Goal: Task Accomplishment & Management: Manage account settings

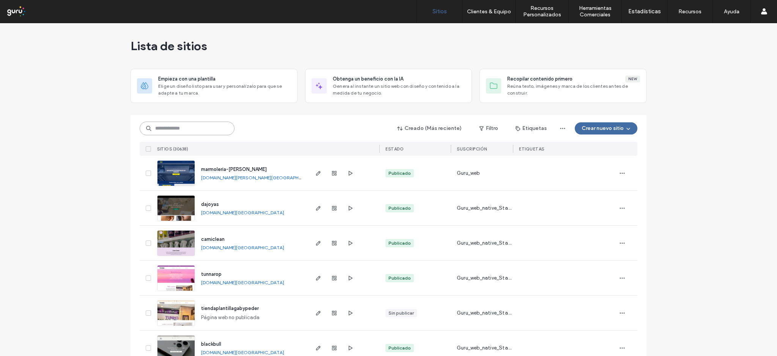
click at [217, 131] on input at bounding box center [187, 128] width 95 height 14
paste input "**********"
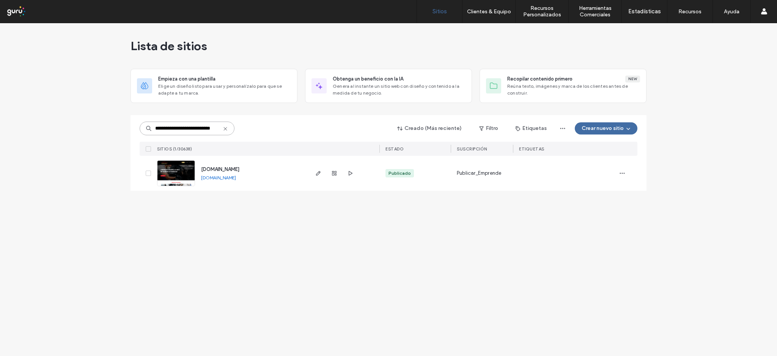
type input "**********"
click at [239, 169] on span "[DOMAIN_NAME]" at bounding box center [220, 169] width 38 height 6
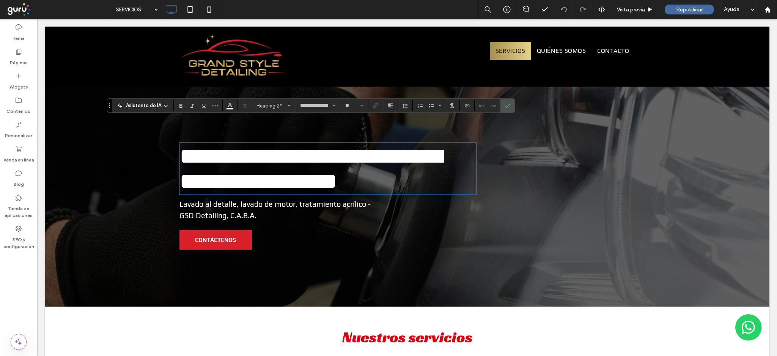
click at [88, 190] on div at bounding box center [407, 197] width 725 height 220
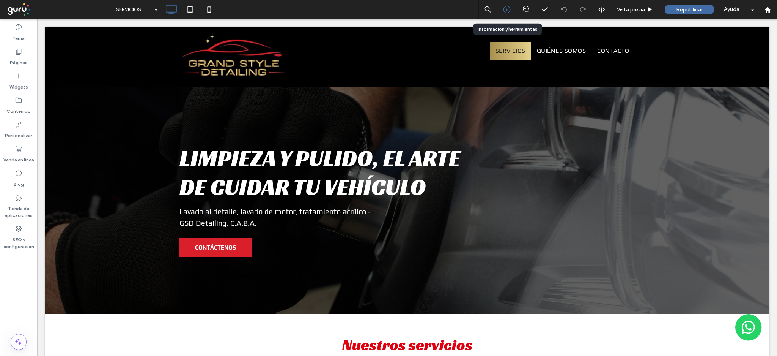
click at [509, 6] on icon at bounding box center [507, 10] width 8 height 8
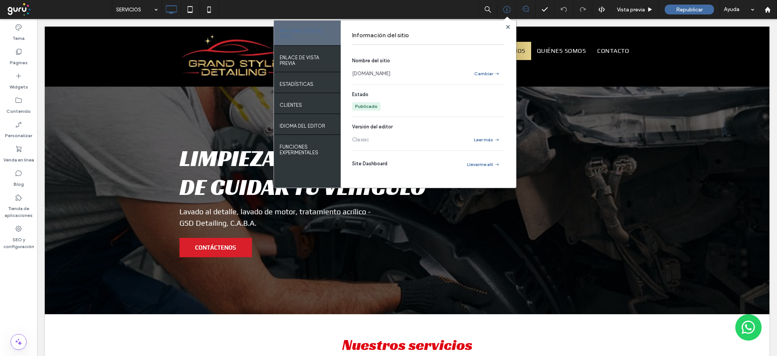
click at [523, 10] on icon at bounding box center [526, 9] width 6 height 6
click at [524, 10] on icon at bounding box center [526, 9] width 6 height 6
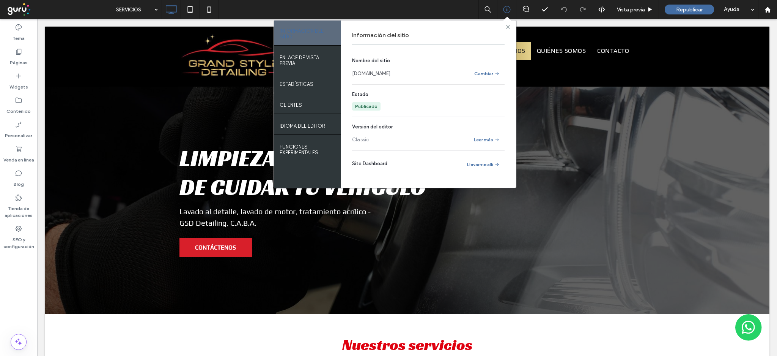
click at [507, 29] on span at bounding box center [508, 27] width 4 height 6
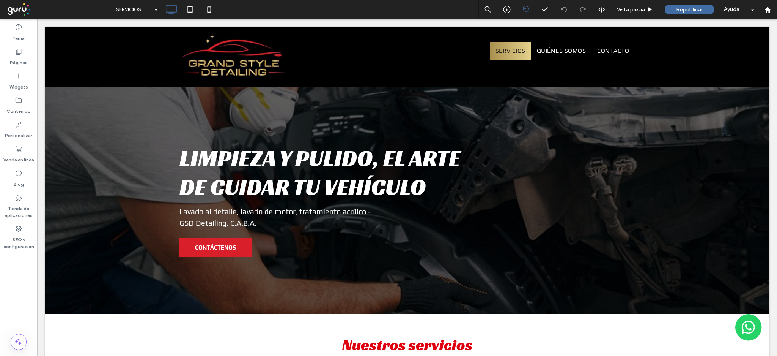
click at [524, 11] on icon at bounding box center [526, 9] width 6 height 6
click at [11, 231] on div "SEO y configuración" at bounding box center [18, 237] width 37 height 31
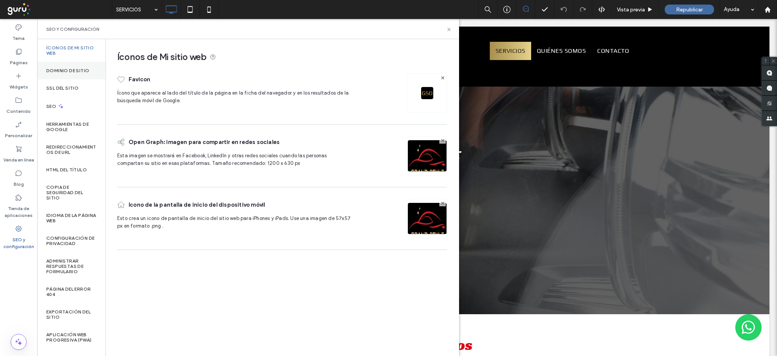
click at [82, 74] on div "Dominio de sitio" at bounding box center [71, 70] width 68 height 17
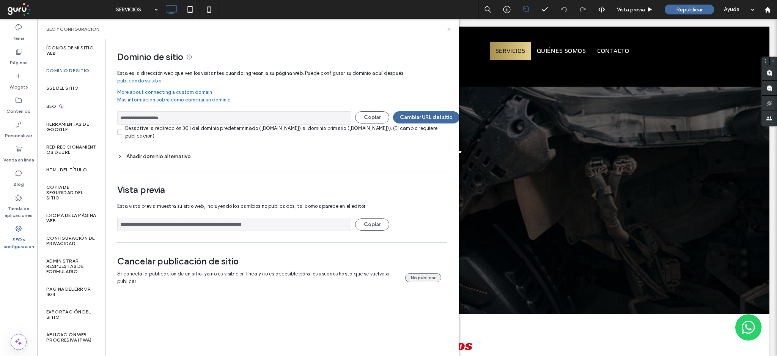
click at [432, 277] on button "No publicar" at bounding box center [423, 277] width 36 height 9
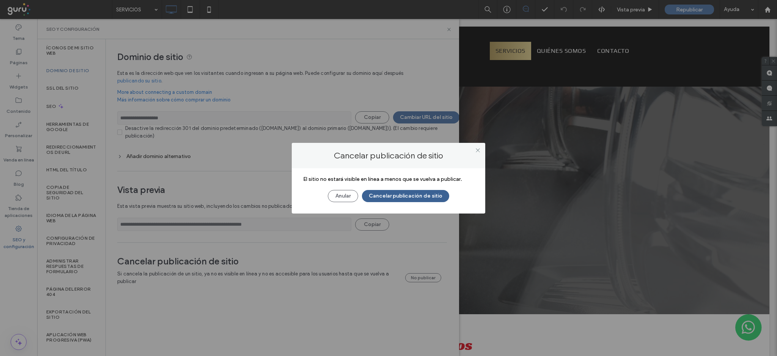
click at [412, 197] on button "Cancelar publicación de sitio" at bounding box center [405, 196] width 87 height 12
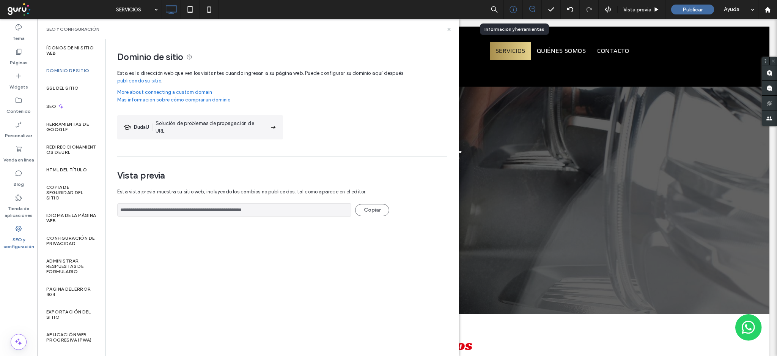
click at [514, 13] on icon at bounding box center [514, 10] width 8 height 8
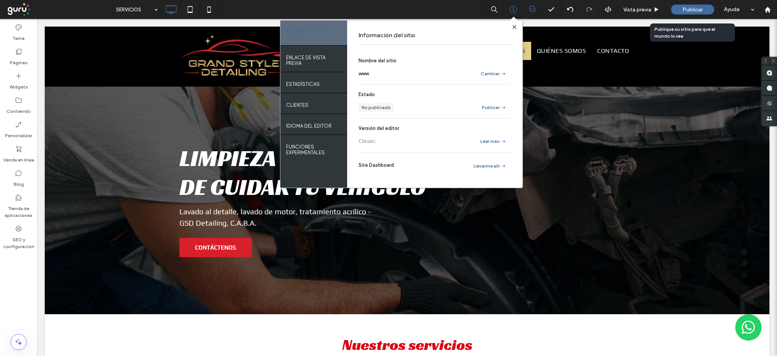
click at [688, 7] on span "Publicar" at bounding box center [693, 9] width 20 height 6
